Goal: Transaction & Acquisition: Purchase product/service

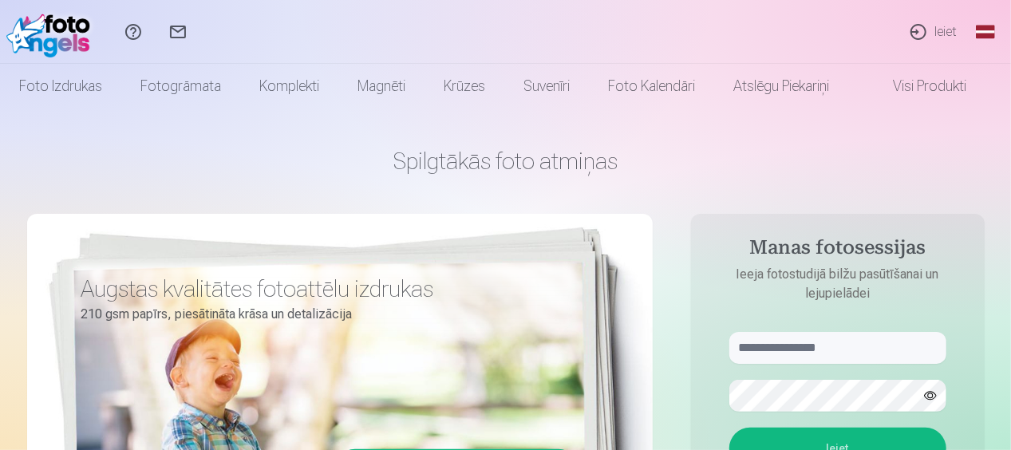
click at [939, 27] on link "Ieiet" at bounding box center [932, 32] width 73 height 64
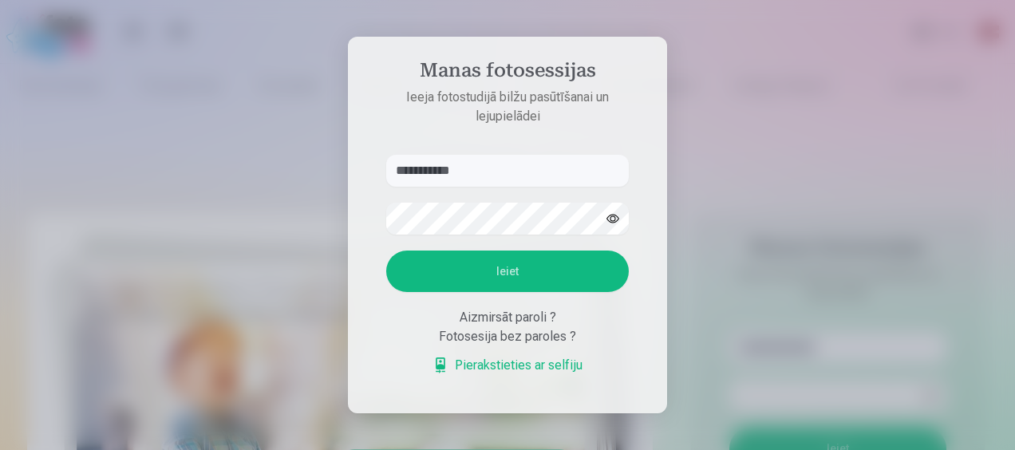
type input "**********"
click at [493, 273] on button "Ieiet" at bounding box center [507, 272] width 243 height 42
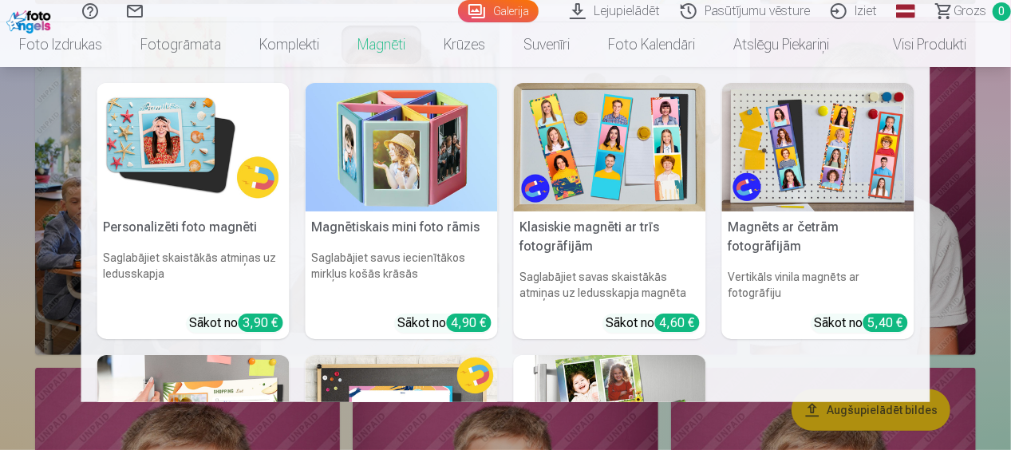
click at [162, 140] on img at bounding box center [193, 147] width 192 height 128
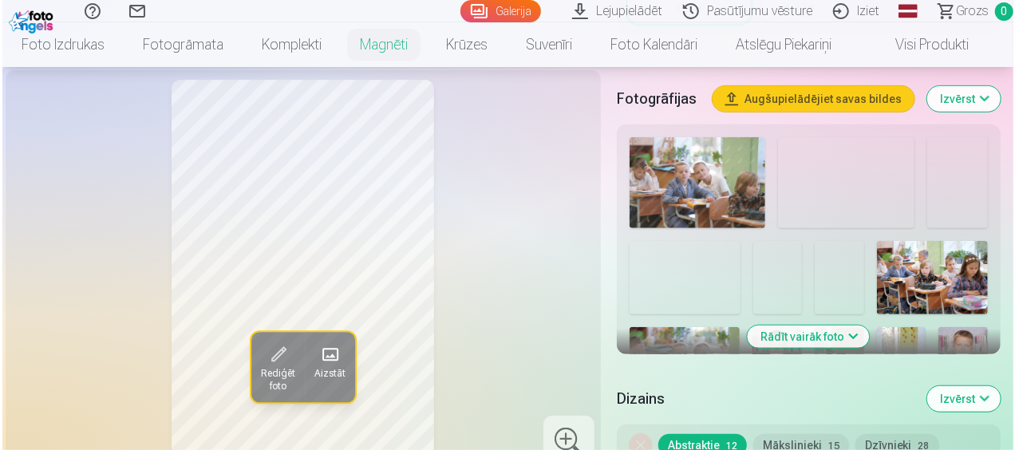
scroll to position [798, 0]
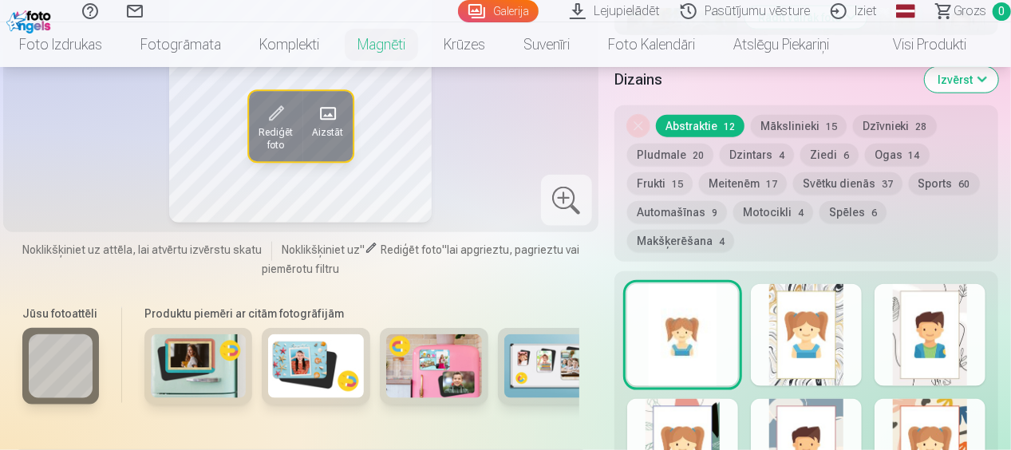
click at [334, 112] on span at bounding box center [327, 114] width 26 height 26
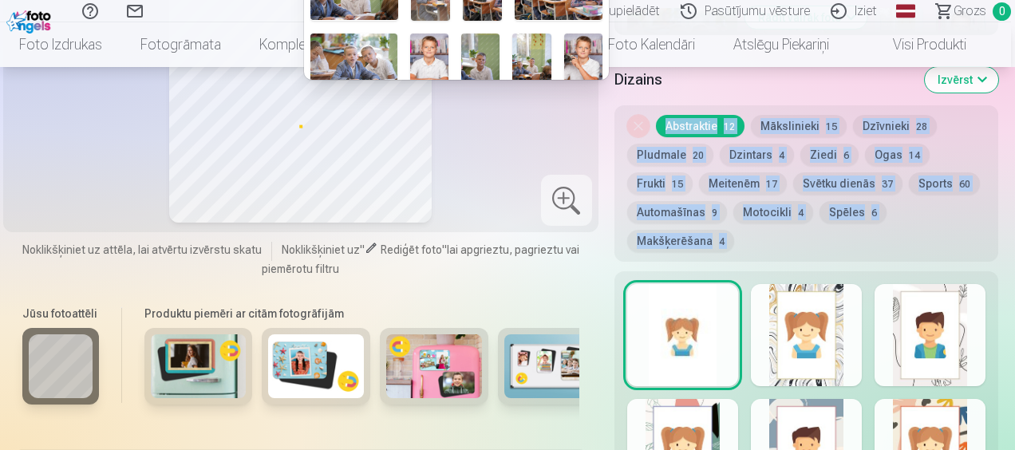
drag, startPoint x: 1014, startPoint y: 164, endPoint x: 1018, endPoint y: 85, distance: 79.9
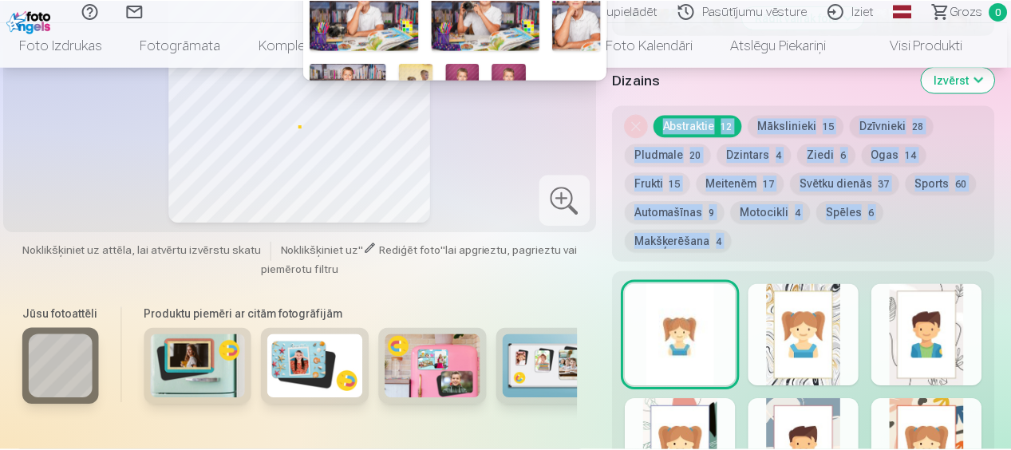
scroll to position [247, 0]
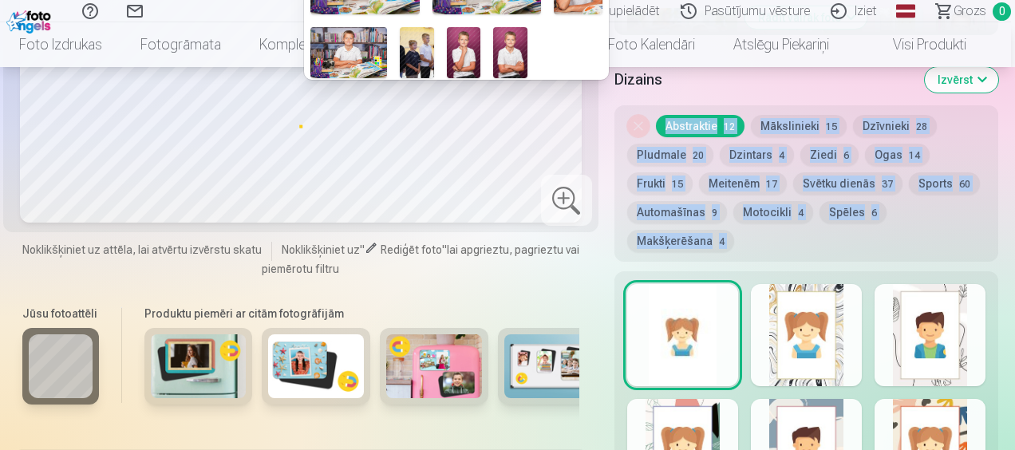
click at [358, 53] on img at bounding box center [348, 52] width 77 height 51
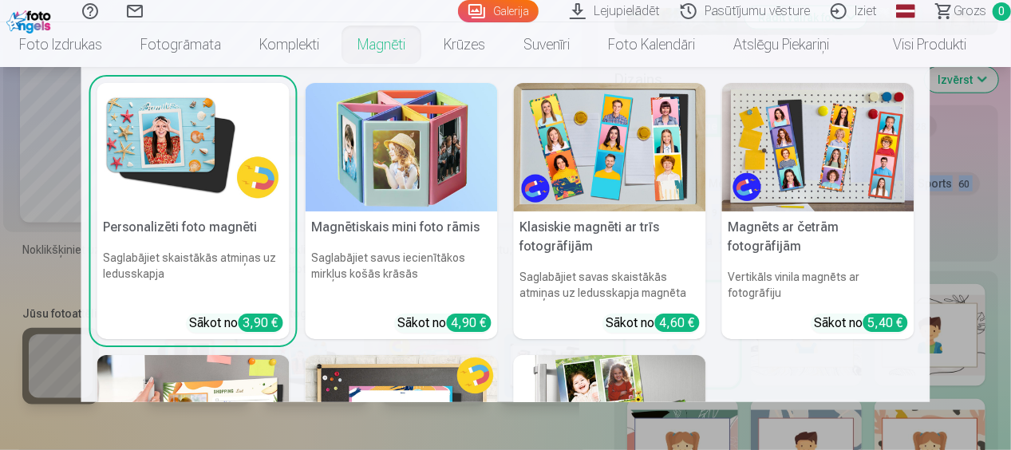
scroll to position [0, 0]
click at [201, 238] on h5 "Personalizēti foto magnēti" at bounding box center [193, 227] width 192 height 32
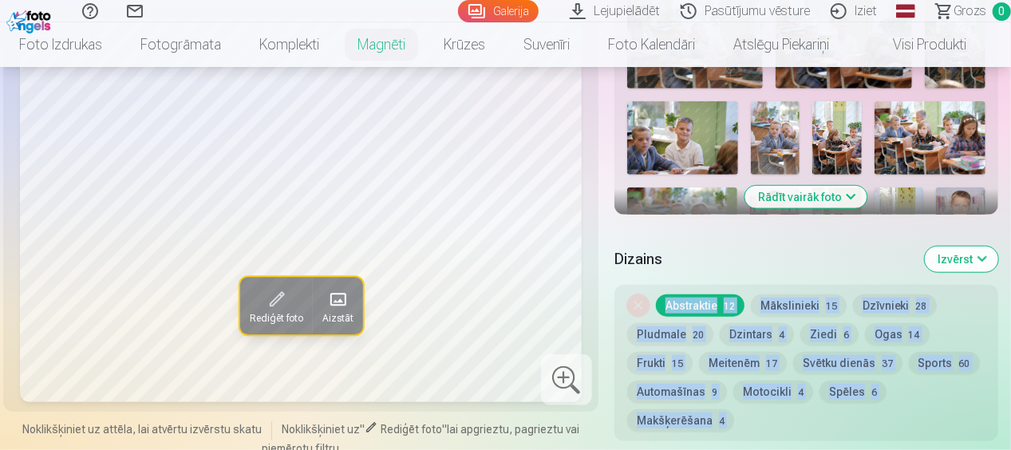
scroll to position [638, 0]
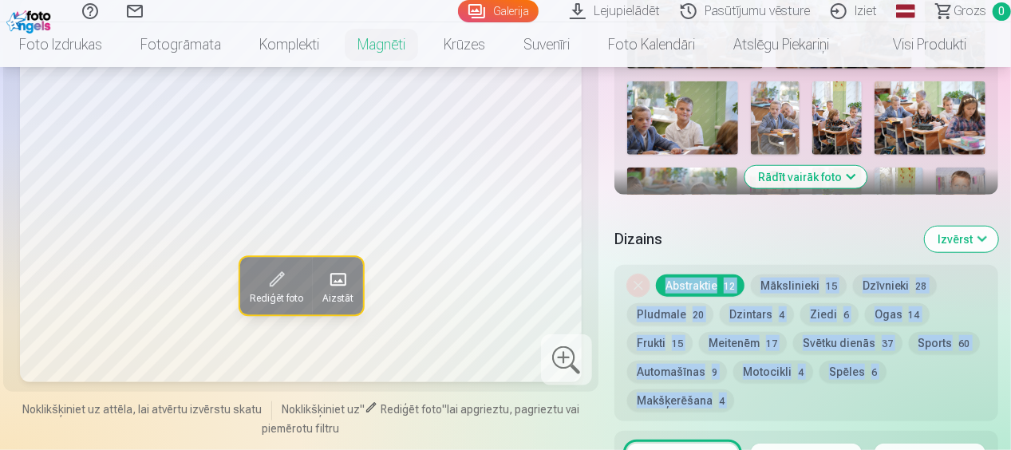
click at [821, 171] on button "Rādīt vairāk foto" at bounding box center [806, 177] width 122 height 22
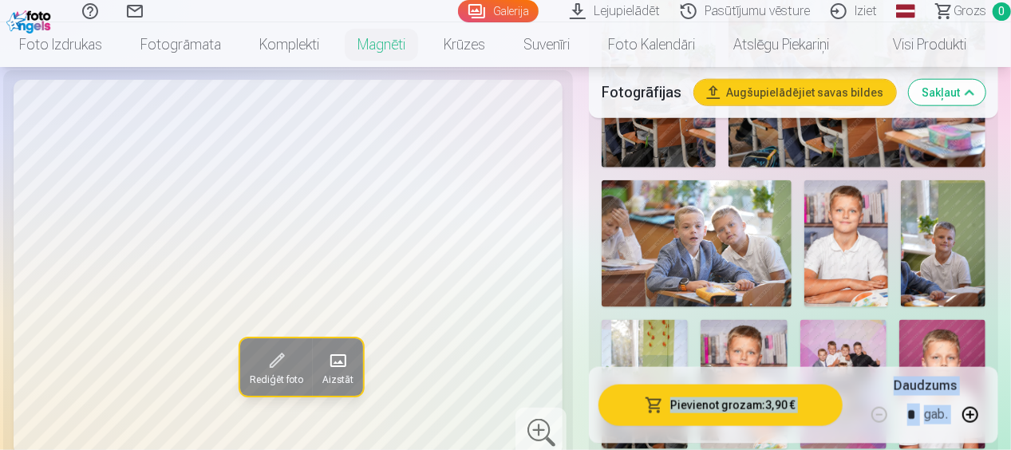
scroll to position [878, 0]
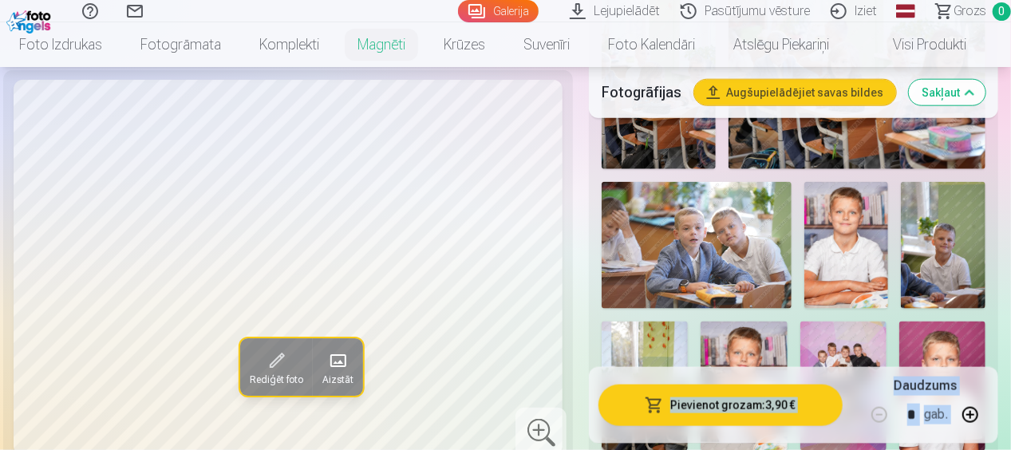
click at [859, 228] on img at bounding box center [846, 245] width 85 height 126
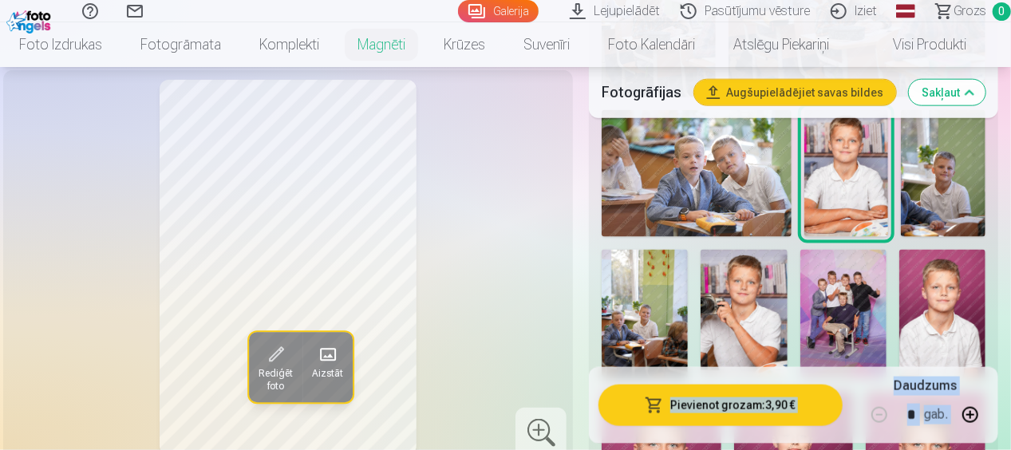
scroll to position [958, 0]
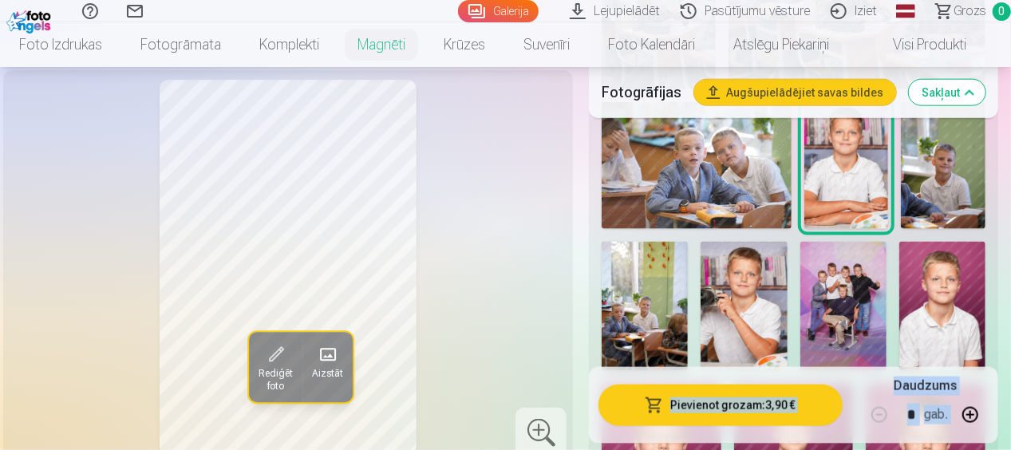
click at [746, 282] on img at bounding box center [744, 306] width 86 height 129
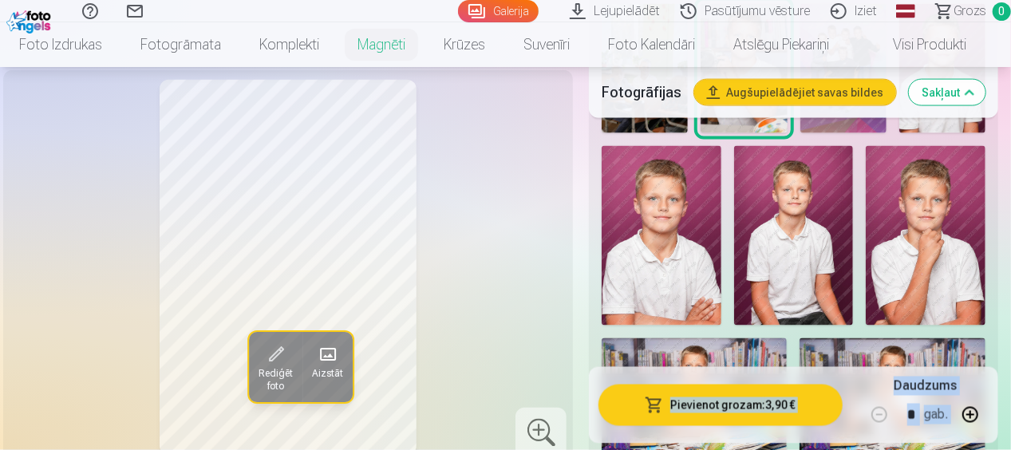
scroll to position [1197, 0]
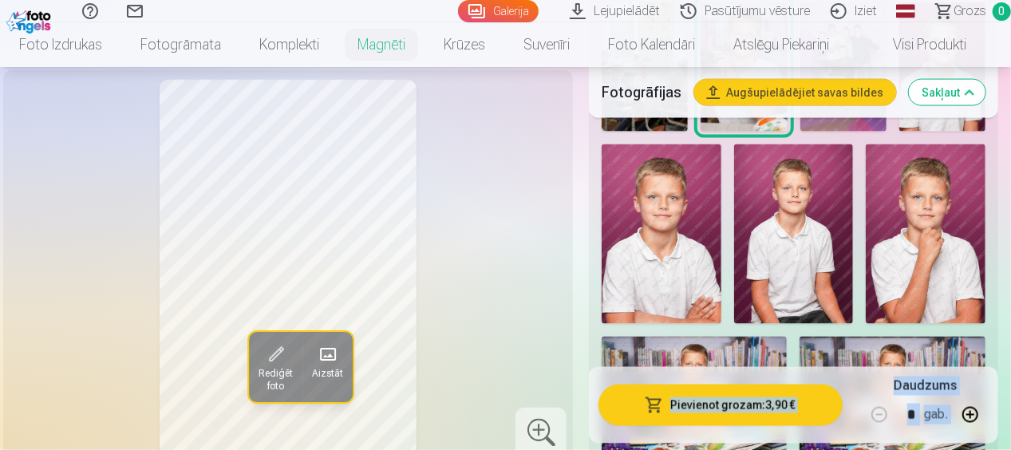
click at [953, 219] on img at bounding box center [926, 234] width 120 height 180
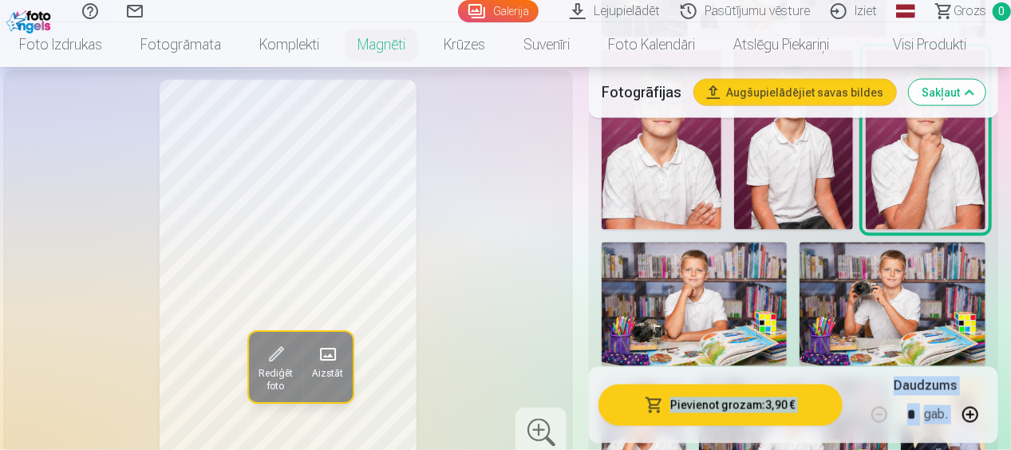
scroll to position [1357, 0]
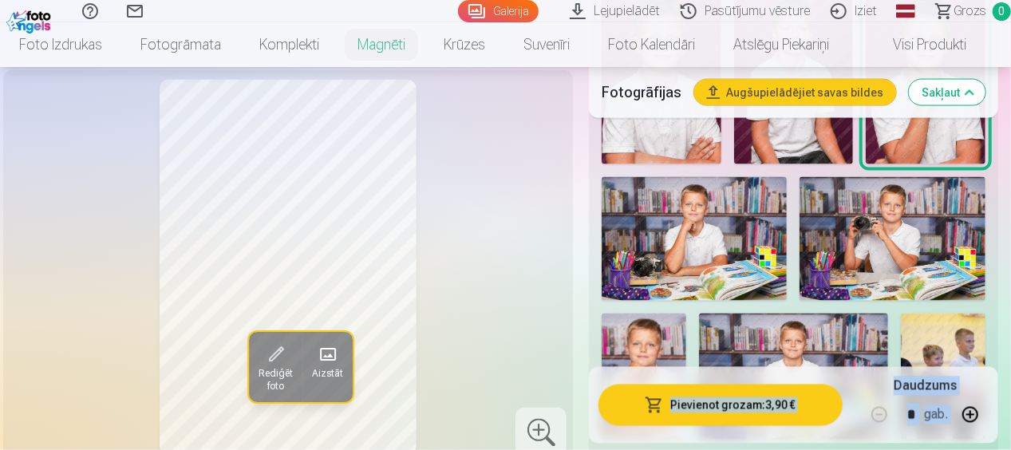
click at [728, 231] on img at bounding box center [694, 239] width 185 height 124
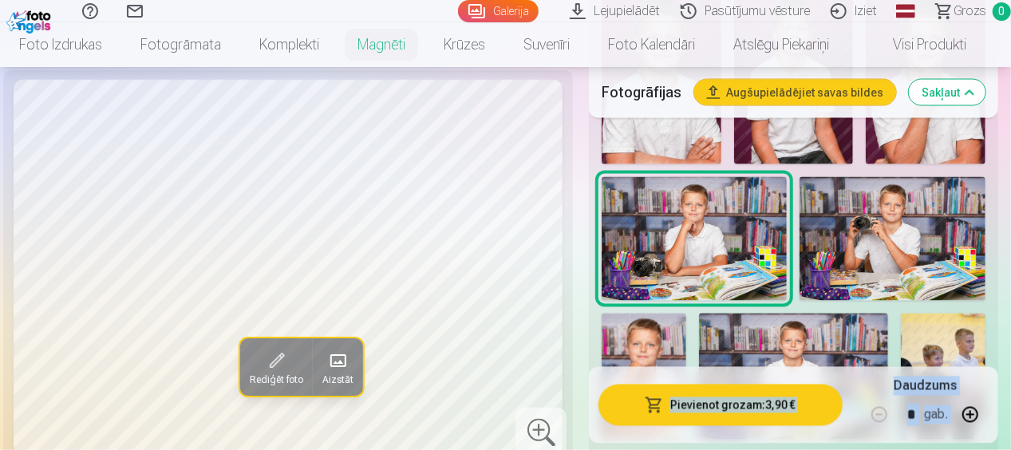
click at [873, 208] on img at bounding box center [893, 239] width 186 height 124
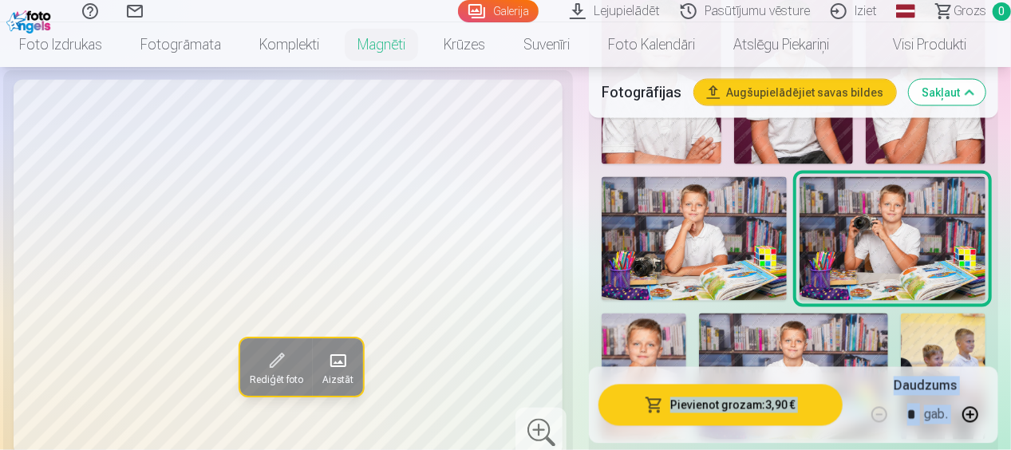
click at [656, 326] on img at bounding box center [644, 377] width 85 height 126
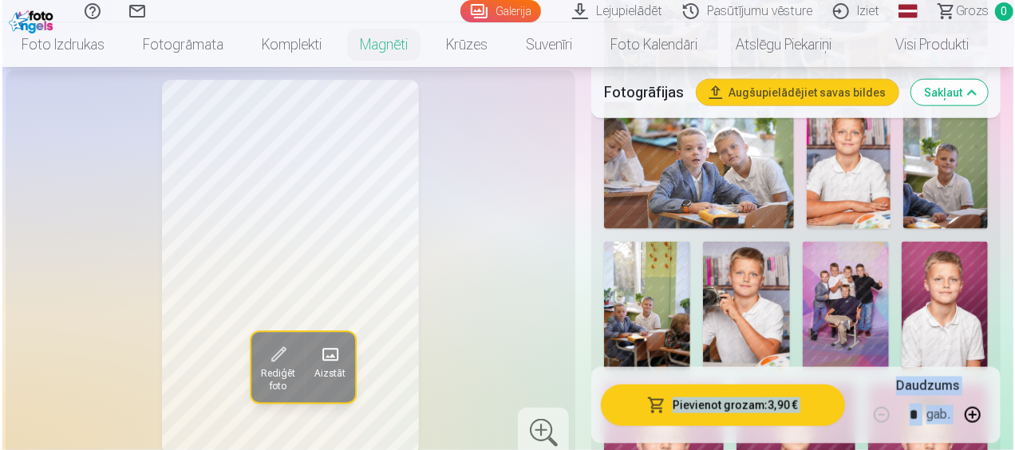
scroll to position [878, 0]
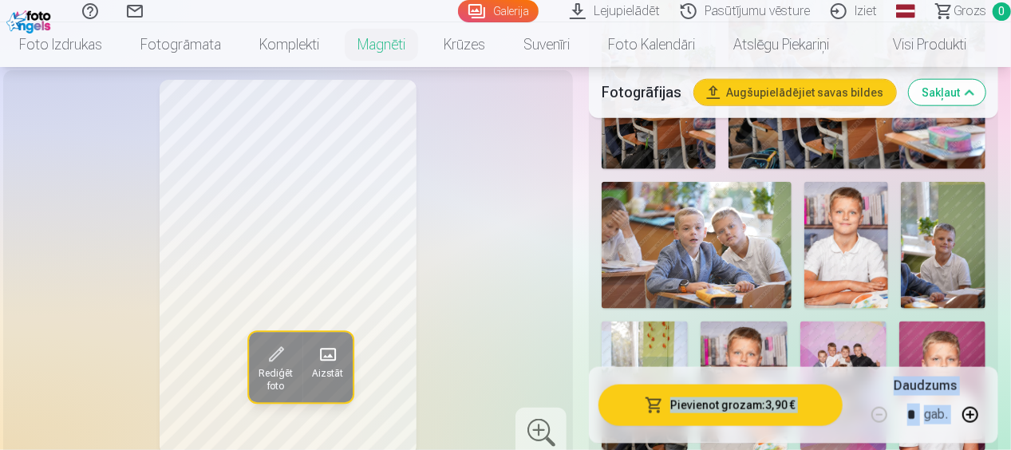
click at [849, 221] on img at bounding box center [846, 245] width 85 height 126
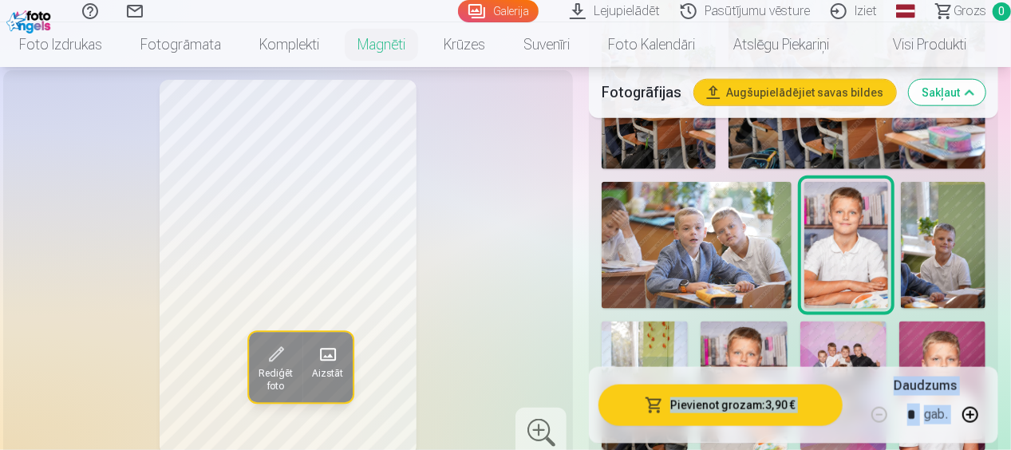
click at [789, 409] on button "Pievienot grozam : 3,90 €" at bounding box center [721, 406] width 244 height 42
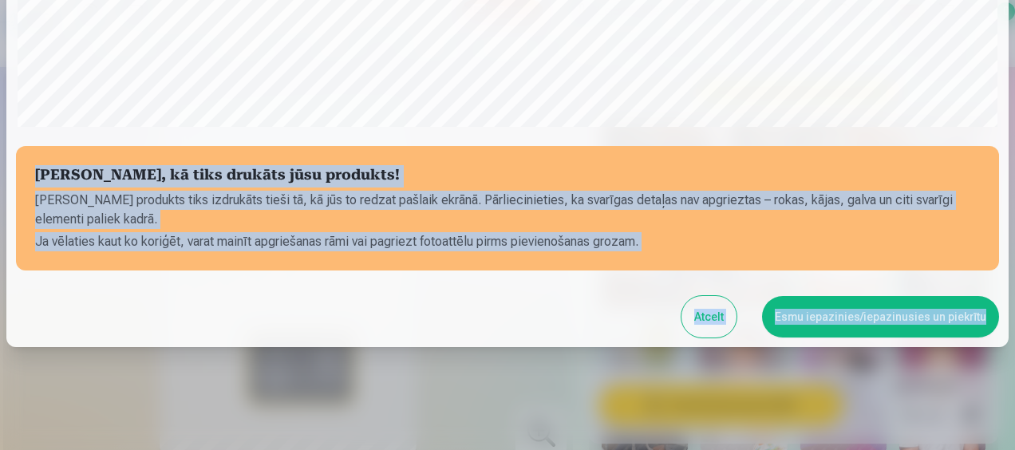
scroll to position [642, 0]
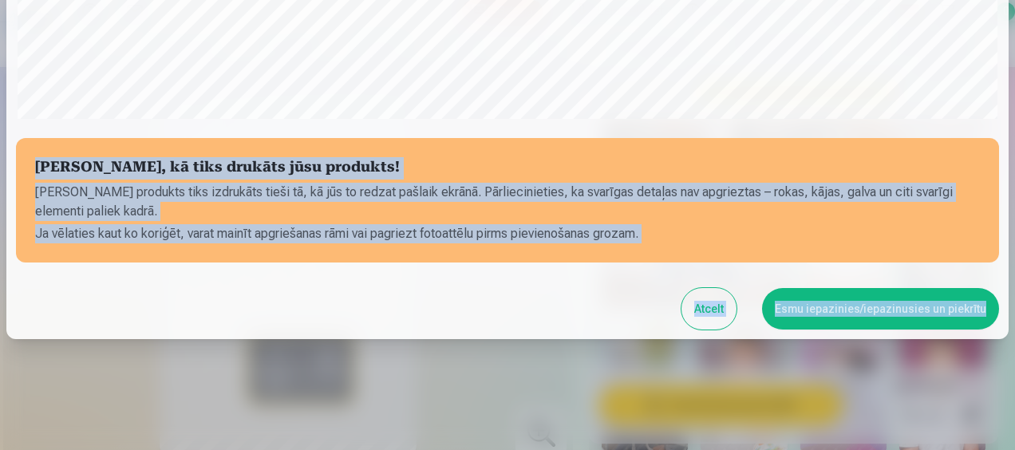
click at [833, 311] on button "Esmu iepazinies/iepazinusies un piekrītu" at bounding box center [880, 309] width 237 height 42
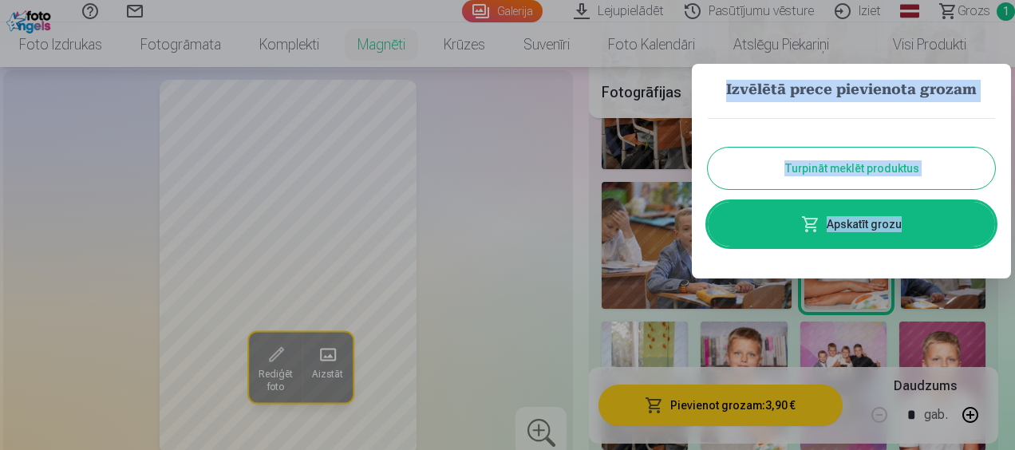
click at [747, 166] on button "Turpināt meklēt produktus" at bounding box center [851, 169] width 287 height 42
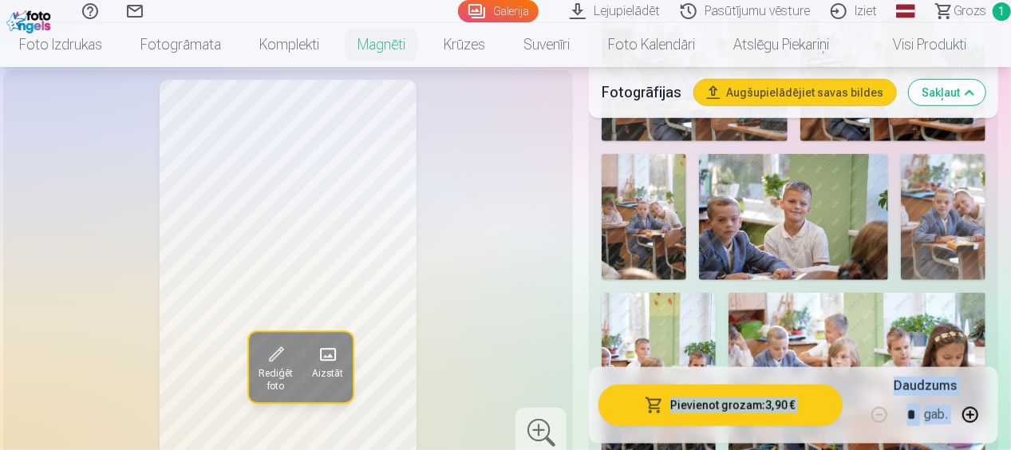
scroll to position [479, 0]
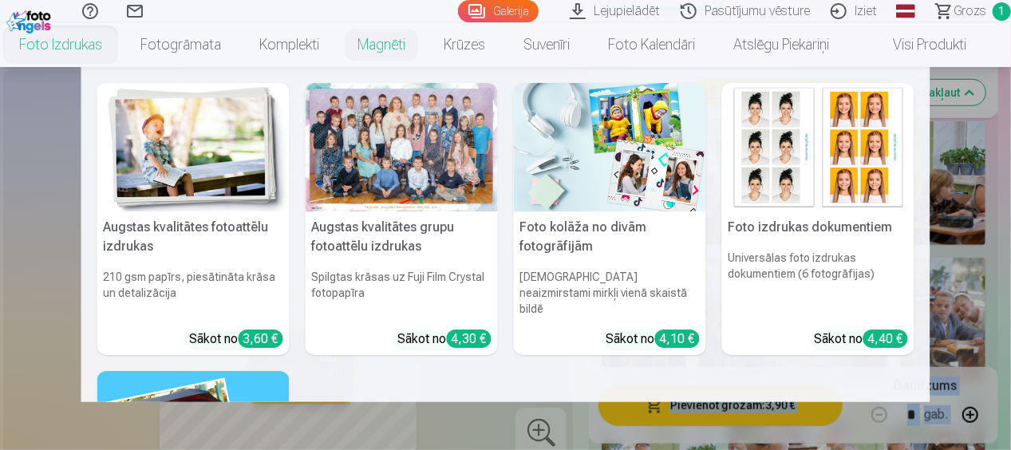
click at [50, 40] on link "Foto izdrukas" at bounding box center [60, 44] width 121 height 45
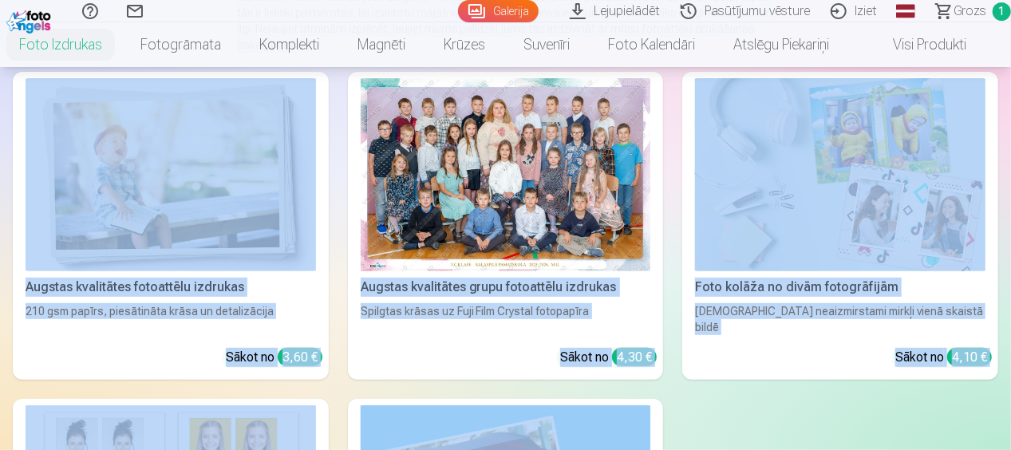
scroll to position [239, 0]
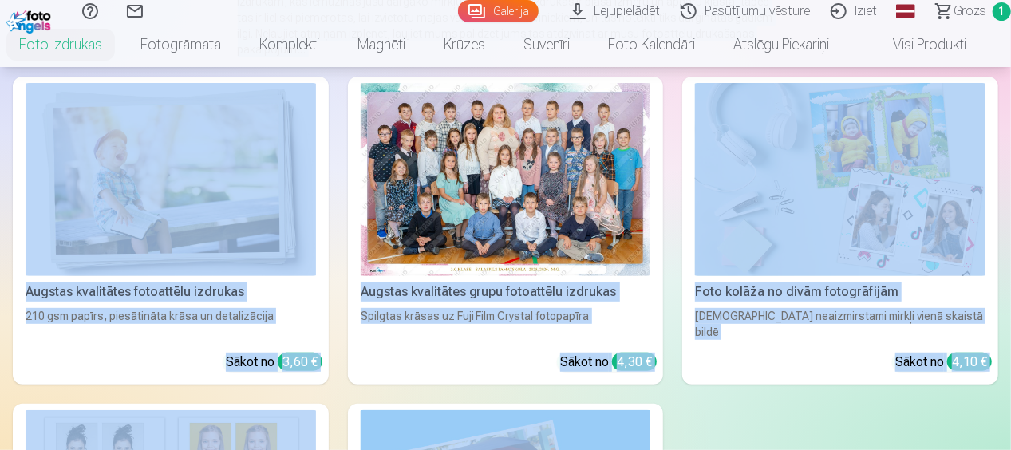
click at [543, 176] on div at bounding box center [506, 179] width 291 height 193
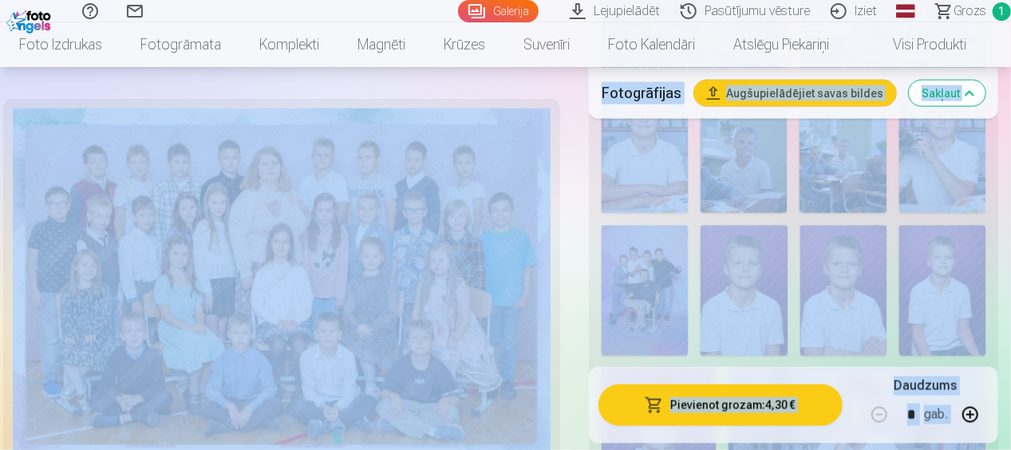
scroll to position [1239, 0]
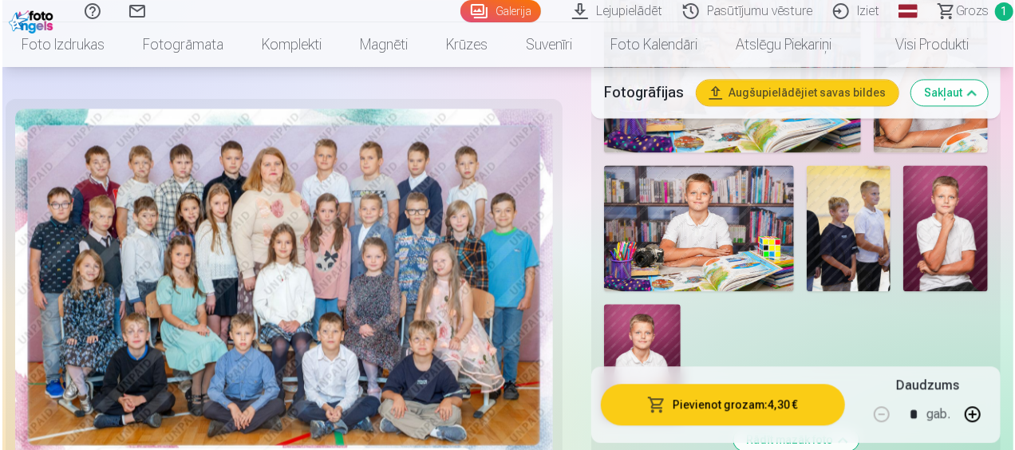
scroll to position [1718, 0]
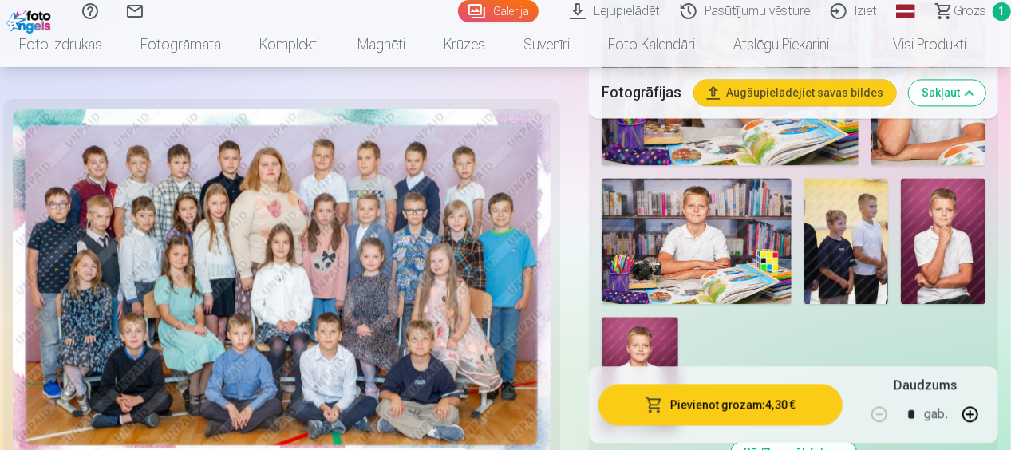
click at [737, 405] on button "Pievienot grozam : 4,30 €" at bounding box center [721, 406] width 244 height 42
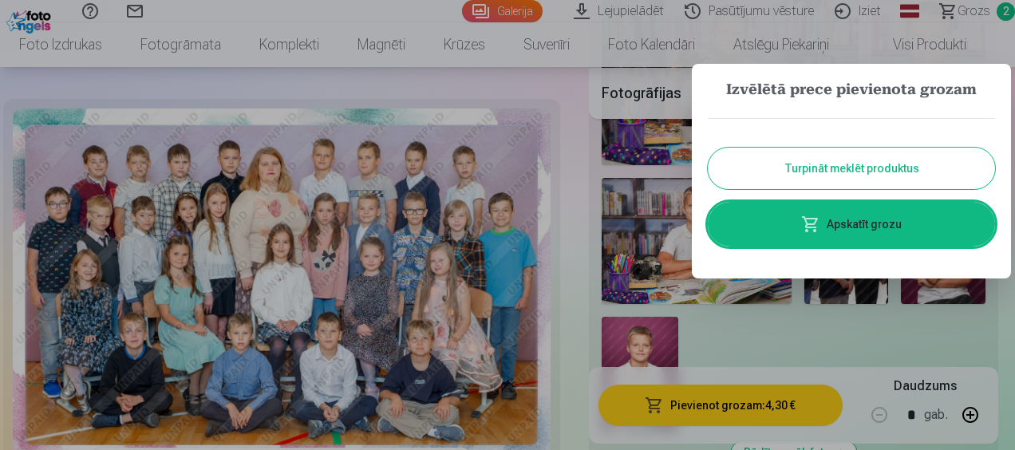
click at [844, 228] on link "Apskatīt grozu" at bounding box center [851, 224] width 287 height 45
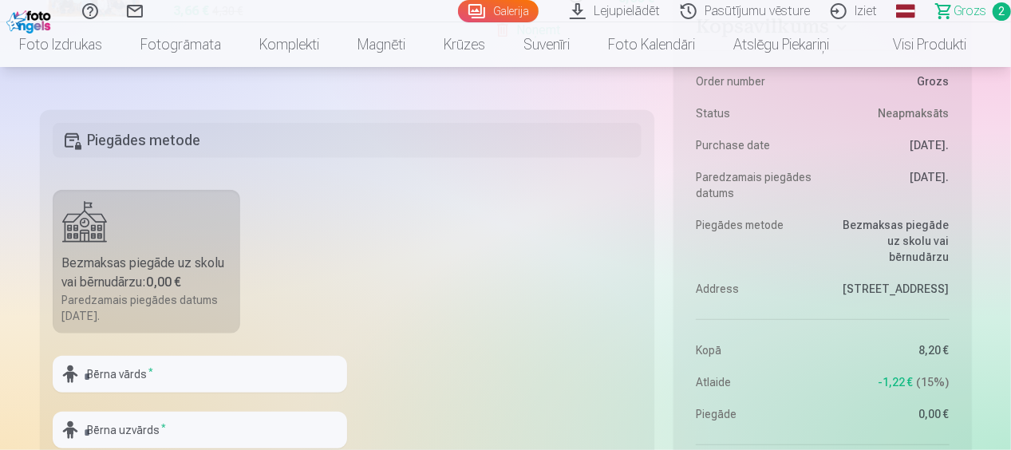
scroll to position [718, 0]
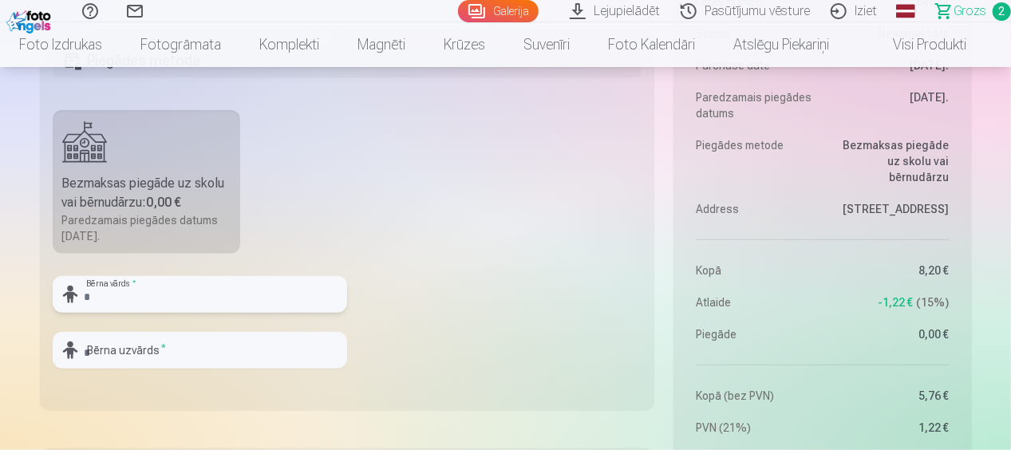
drag, startPoint x: 126, startPoint y: 296, endPoint x: 139, endPoint y: 292, distance: 13.4
click at [126, 296] on input "text" at bounding box center [200, 294] width 295 height 37
type input "*******"
type input "******"
click at [498, 328] on fieldset "Piegādes metode Bezmaksas piegāde uz skolu vai bērnudārzu : 0,00 € Paredzamais …" at bounding box center [347, 220] width 615 height 380
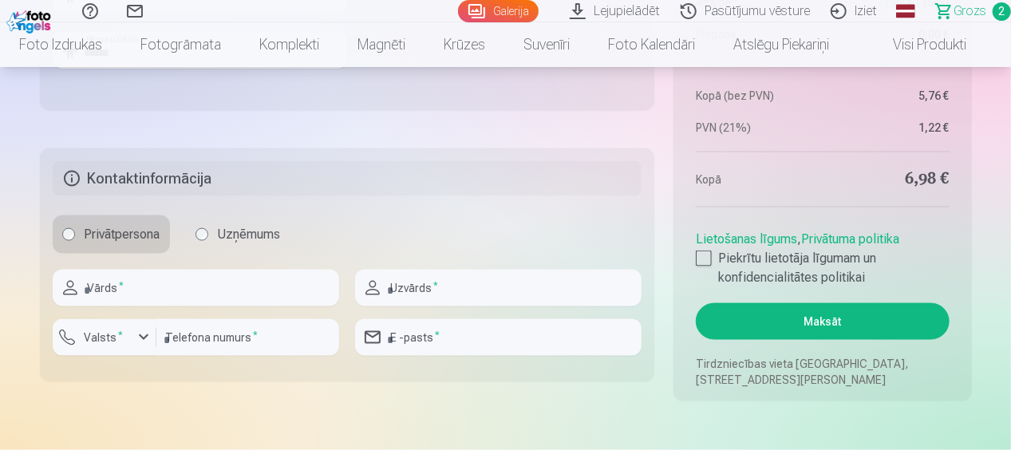
scroll to position [1038, 0]
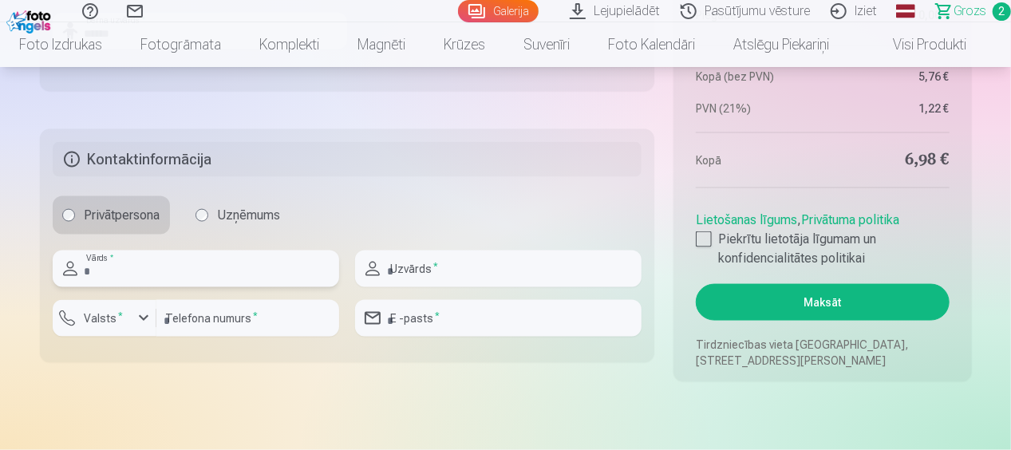
click at [192, 269] on input "text" at bounding box center [196, 269] width 287 height 37
type input "*****"
type input "**********"
type input "********"
type input "**********"
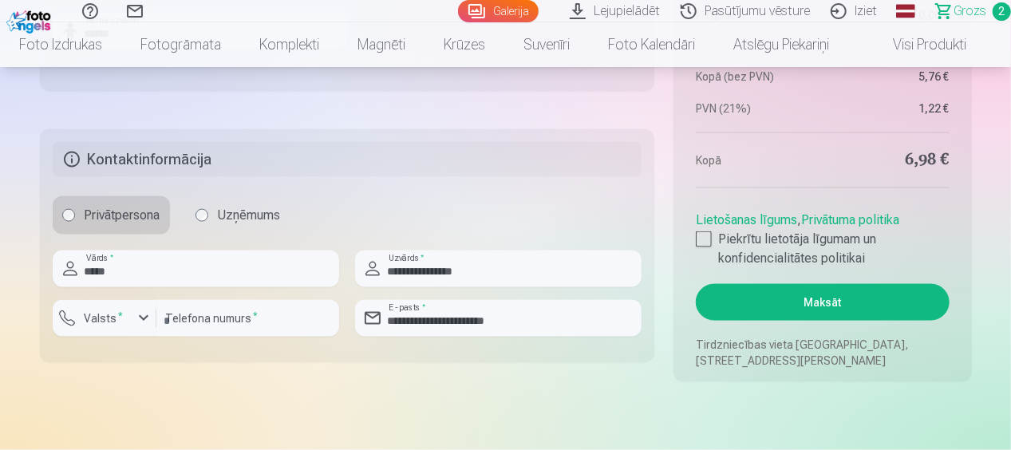
click at [501, 208] on div "Privātpersona Uzņēmums" at bounding box center [348, 215] width 590 height 38
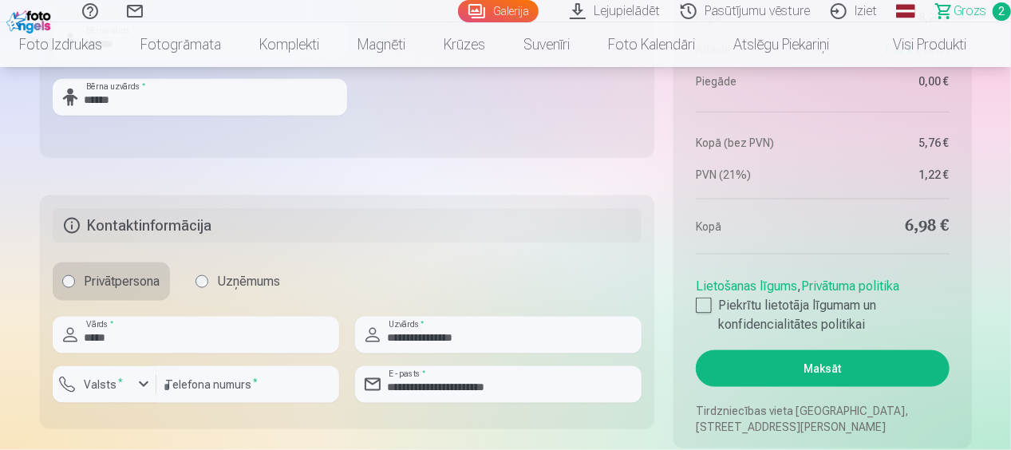
scroll to position [958, 0]
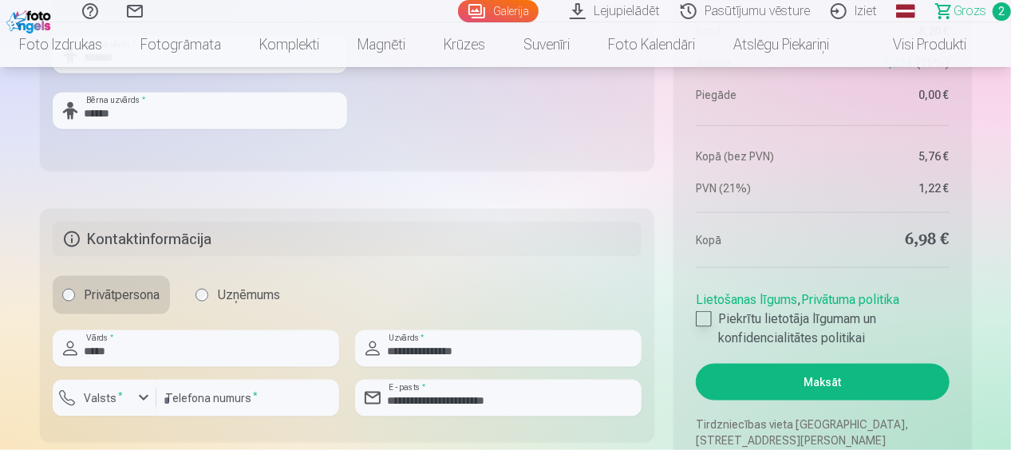
click at [706, 318] on div at bounding box center [704, 319] width 16 height 16
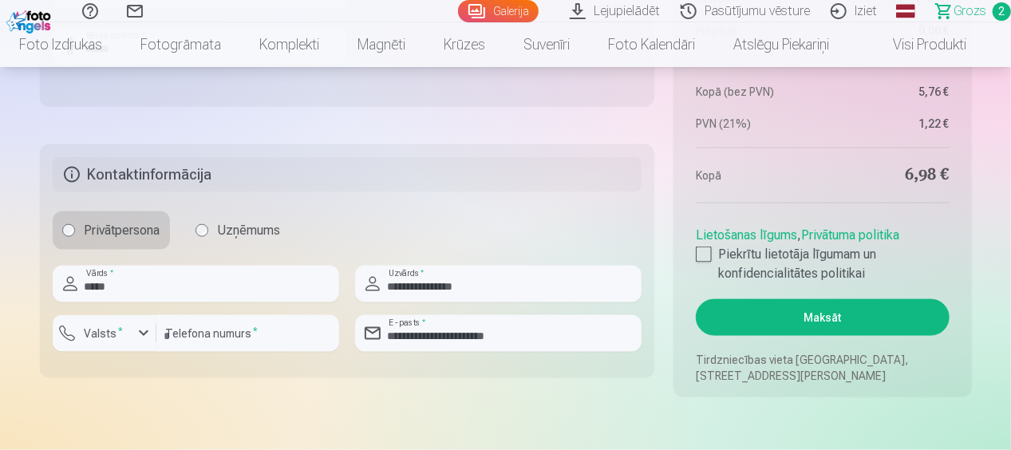
scroll to position [1038, 0]
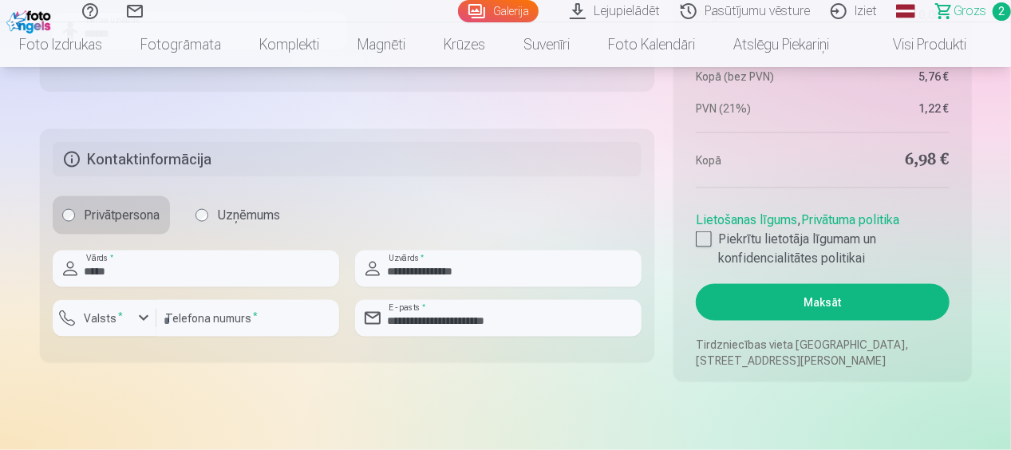
click at [816, 301] on button "Maksāt" at bounding box center [822, 302] width 253 height 37
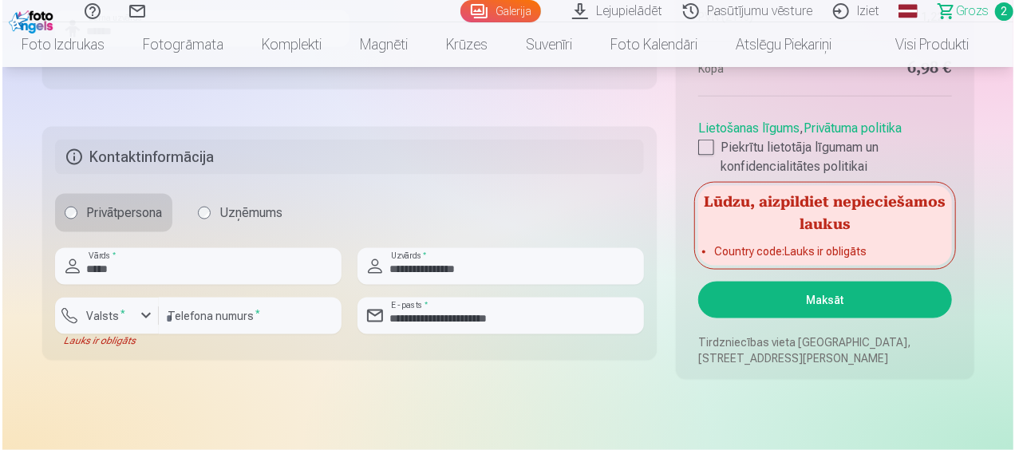
scroll to position [1117, 0]
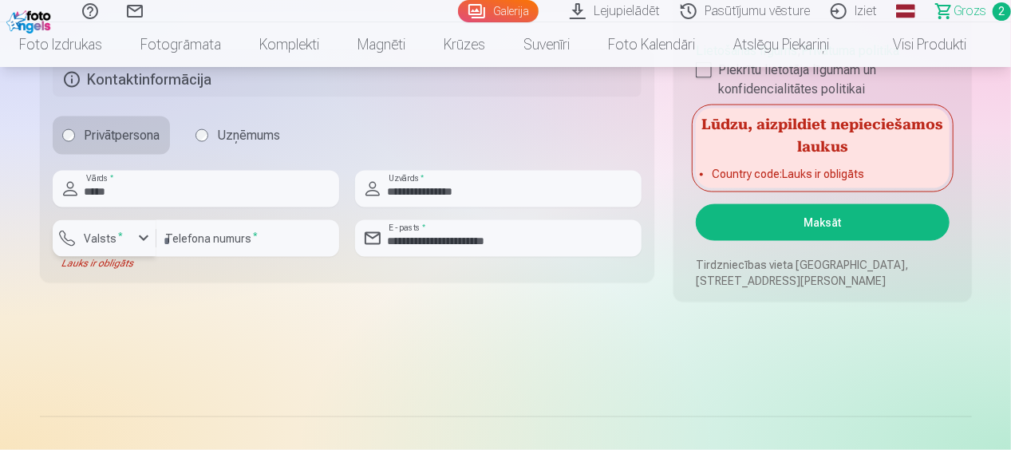
click at [139, 242] on div "button" at bounding box center [143, 238] width 19 height 19
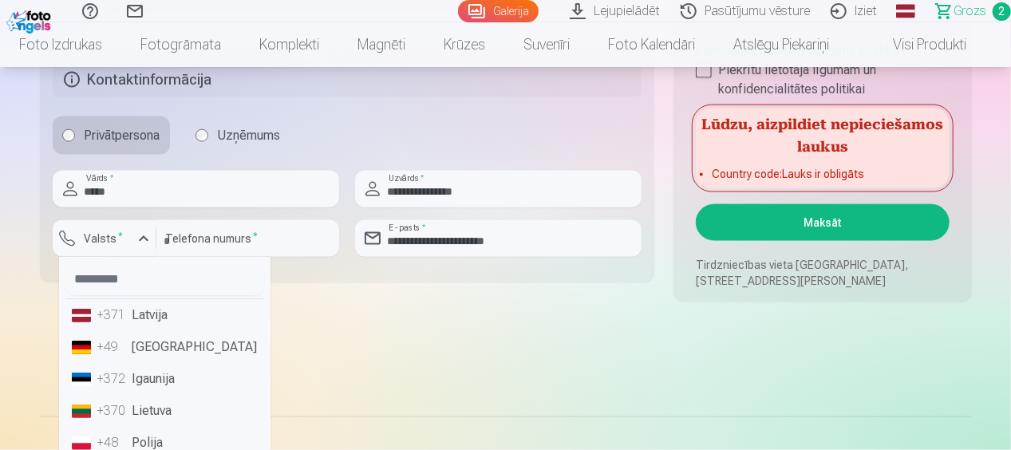
click at [158, 314] on li "+371 Latvija" at bounding box center [164, 315] width 199 height 32
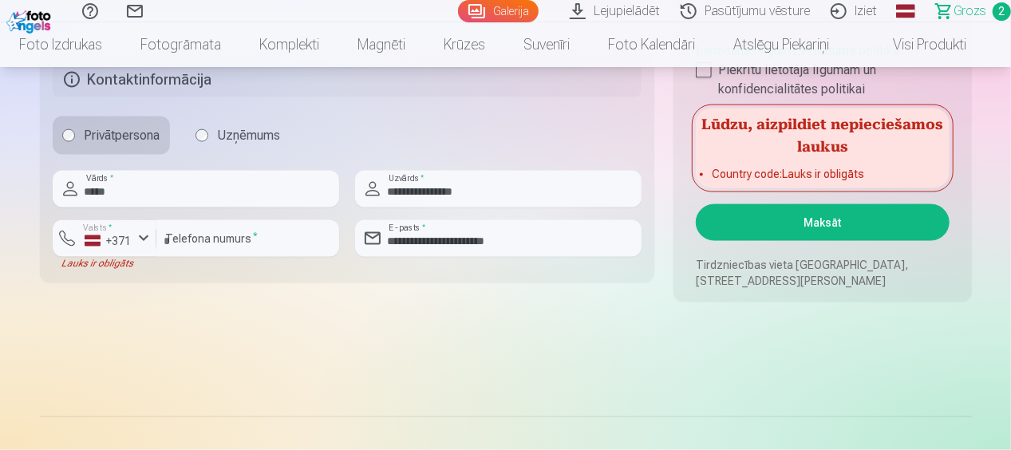
click at [739, 227] on button "Maksāt" at bounding box center [822, 222] width 253 height 37
